Goal: Information Seeking & Learning: Compare options

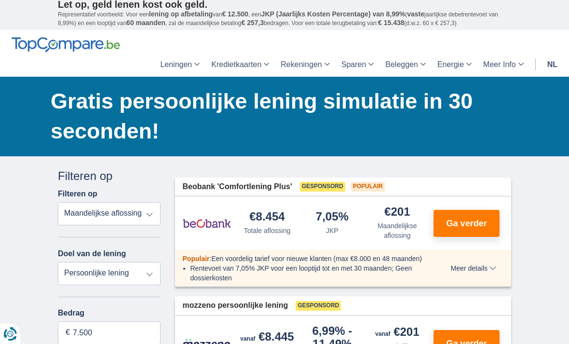
scroll to position [59, 0]
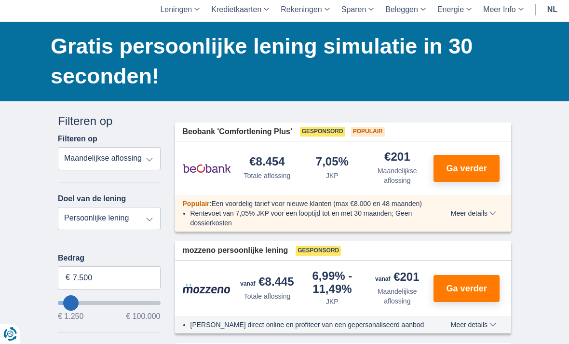
click at [134, 167] on select "Totale aflossing JKP Maandelijkse aflossing" at bounding box center [109, 158] width 103 height 23
click at [143, 214] on select "Persoonlijke lening Auto Moto / fiets Mobilhome / caravan Renovatie Energie Sch…" at bounding box center [109, 218] width 103 height 23
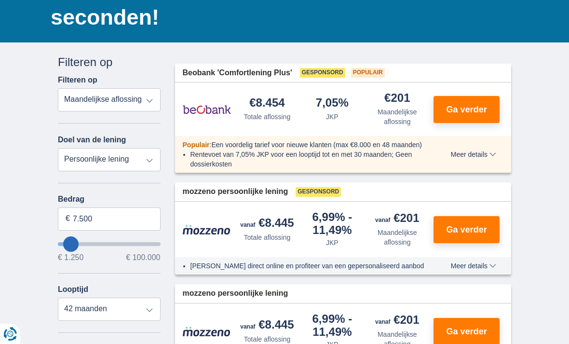
scroll to position [120, 0]
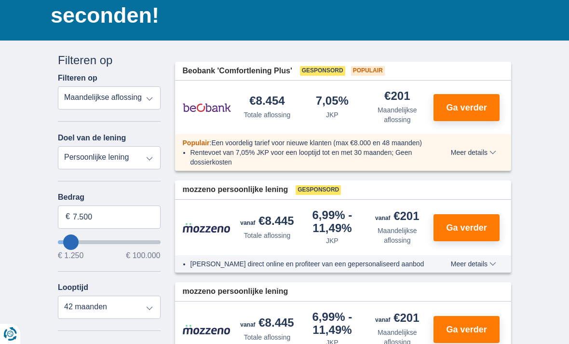
type input "4.250"
type input "4250"
select select "36"
type input "3.250"
type input "3250"
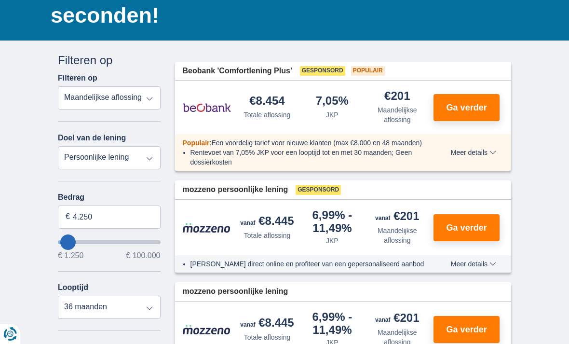
select select "30"
type input "1.250"
type input "1250"
select select "24"
type input "4.250"
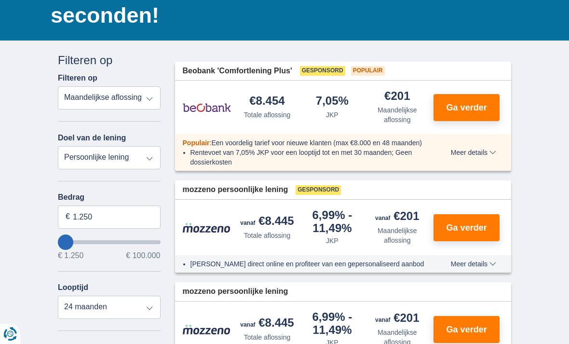
type input "4250"
select select "36"
type input "5.250"
type input "5250"
type input "6.250"
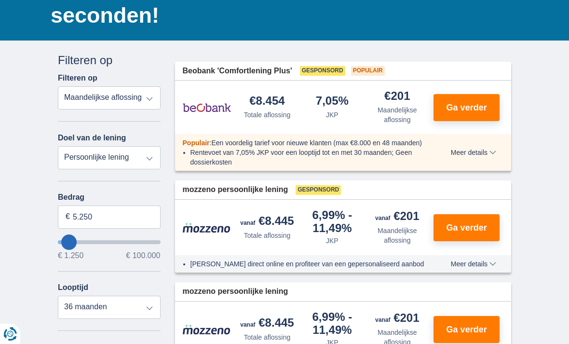
type input "6250"
type input "7.250"
type input "7250"
type input "8.250"
type input "8250"
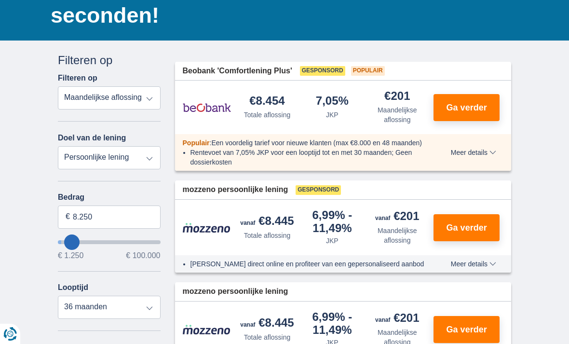
type input "9.250"
type input "9250"
type input "10.250"
type input "10250"
select select "60"
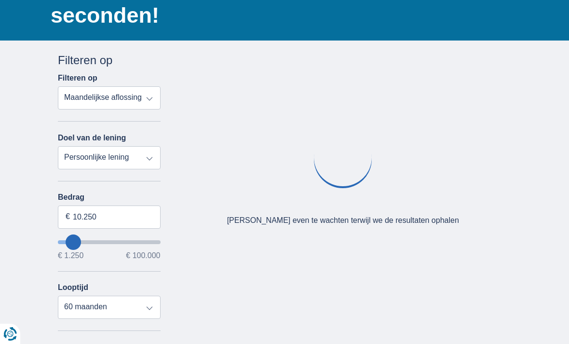
type input "11.250"
type input "11250"
type input "12.250"
type input "12250"
type input "13.250"
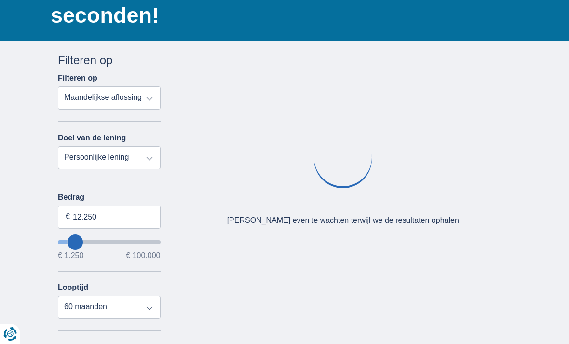
type input "13250"
type input "14.250"
type input "14250"
type input "13.250"
type input "13250"
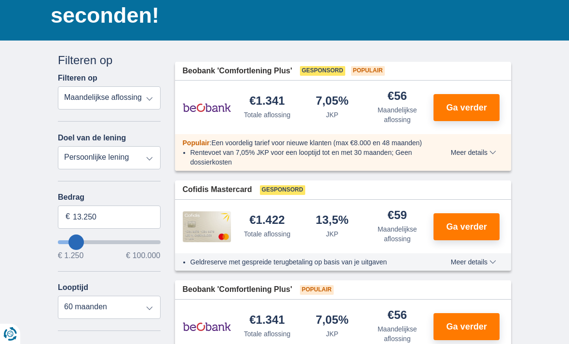
type input "12.250"
type input "12250"
type input "11.250"
type input "11250"
type input "10.250"
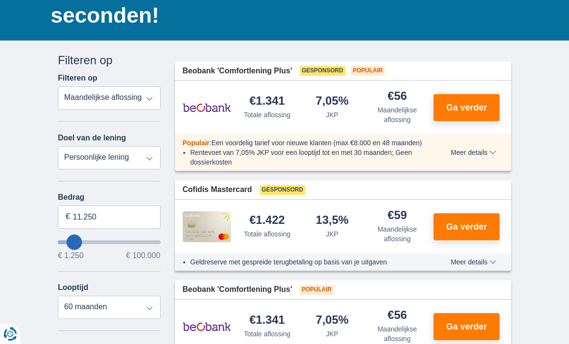
type input "10250"
type input "9.250"
type input "9250"
select select "48"
type input "8.250"
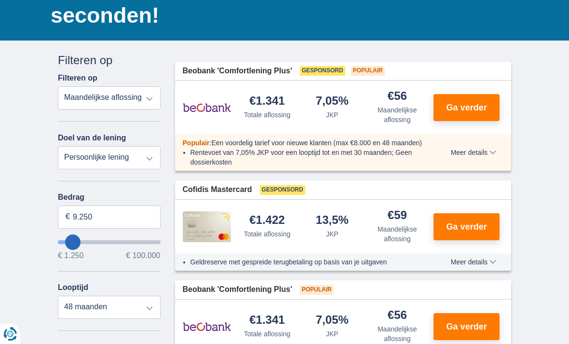
type input "8250"
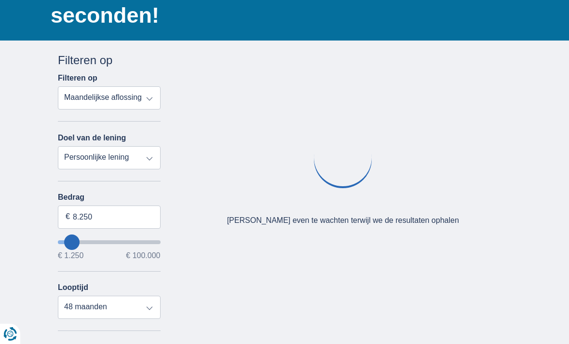
type input "7.250"
type input "7250"
select select "42"
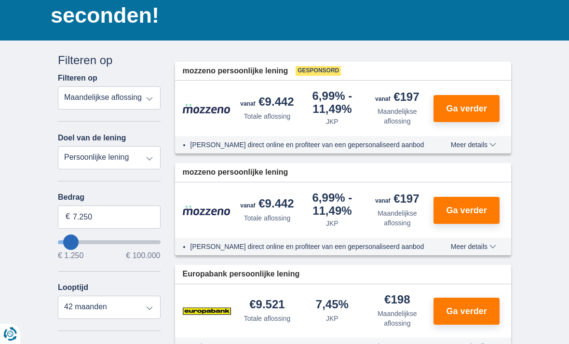
type input "6.250"
type input "6250"
type input "5.250"
type input "5250"
select select "36"
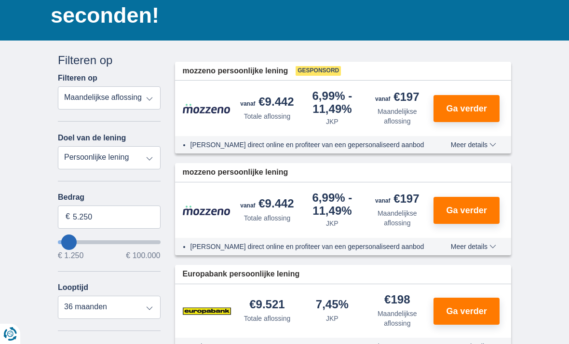
type input "5250"
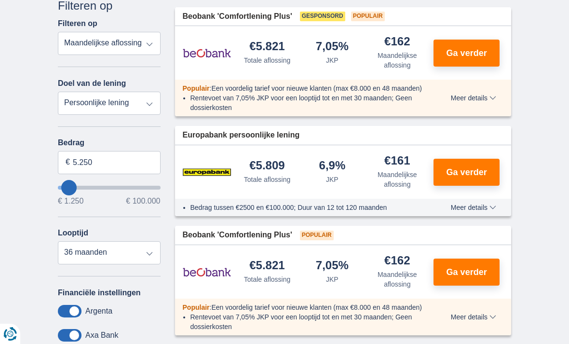
scroll to position [189, 0]
